Goal: Information Seeking & Learning: Understand process/instructions

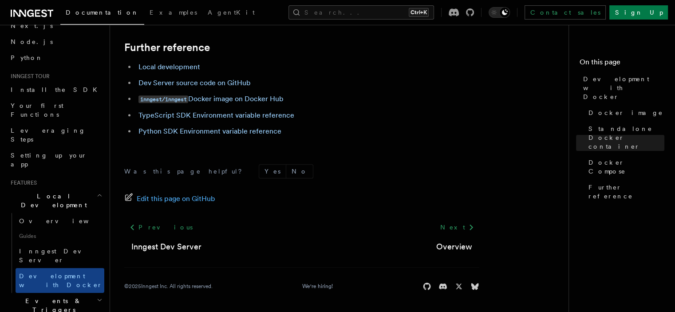
scroll to position [44, 0]
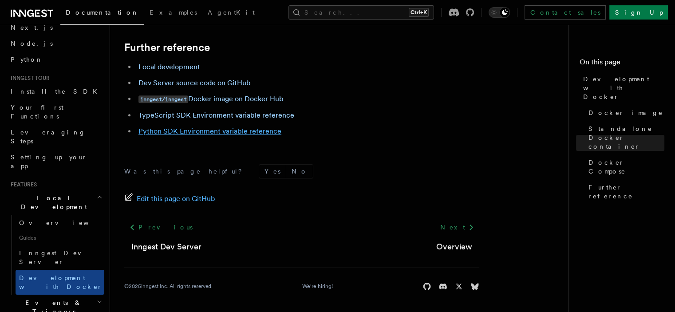
click at [195, 130] on link "Python SDK Environment variable reference" at bounding box center [209, 131] width 143 height 8
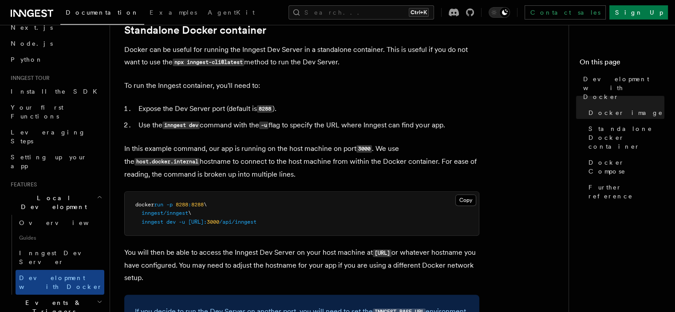
scroll to position [266, 0]
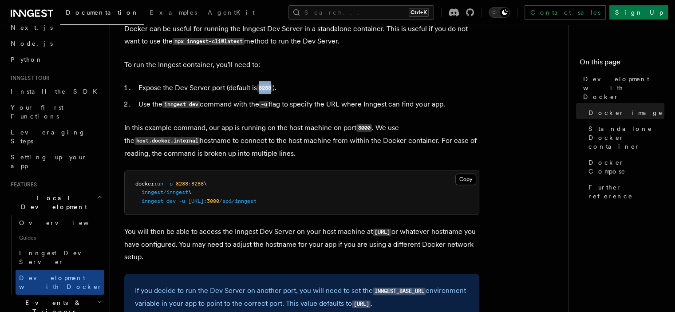
drag, startPoint x: 258, startPoint y: 87, endPoint x: 271, endPoint y: 90, distance: 13.8
click at [271, 90] on li "Expose the Dev Server port (default is 8288 )." at bounding box center [307, 88] width 343 height 13
click at [227, 126] on p "In this example command, our app is running on the host machine on port 3000 . …" at bounding box center [301, 141] width 355 height 38
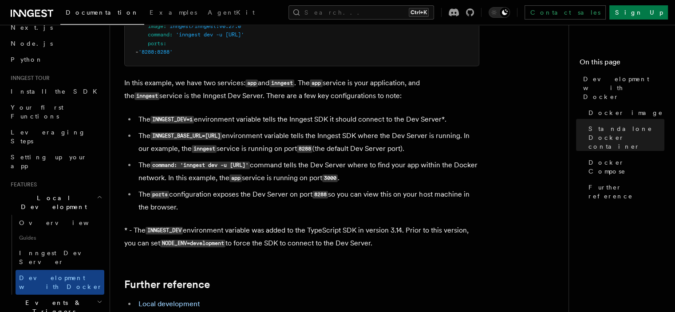
scroll to position [843, 0]
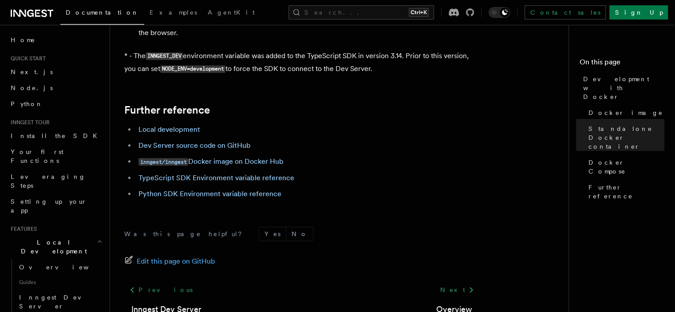
scroll to position [930, 0]
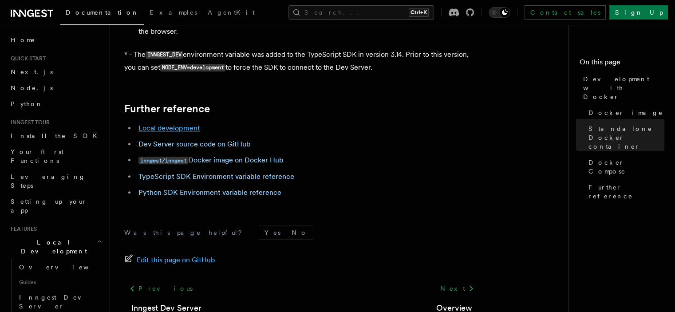
click at [186, 132] on link "Local development" at bounding box center [169, 128] width 62 height 8
